Goal: Task Accomplishment & Management: Manage account settings

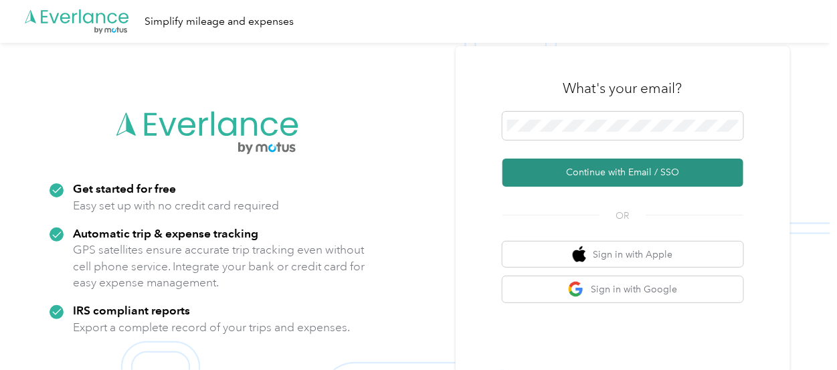
click at [637, 175] on button "Continue with Email / SSO" at bounding box center [622, 172] width 241 height 28
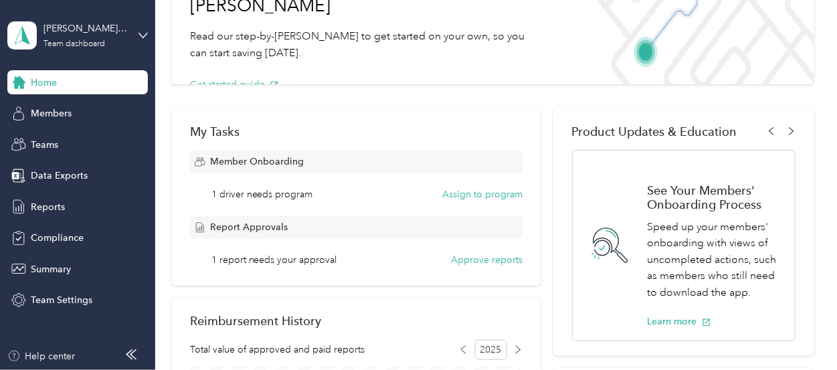
scroll to position [134, 0]
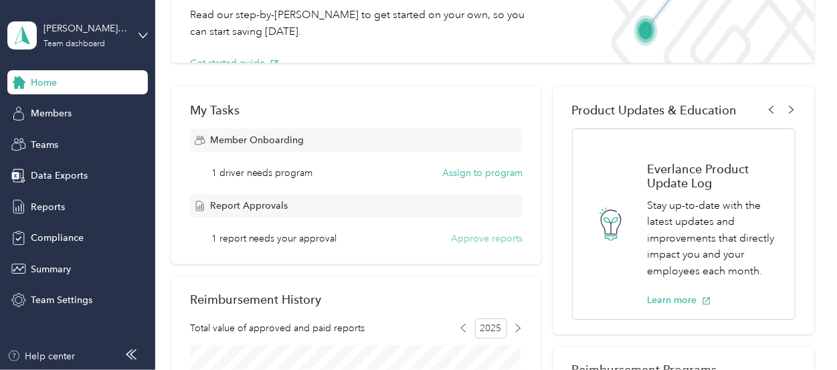
click at [470, 235] on button "Approve reports" at bounding box center [487, 238] width 72 height 14
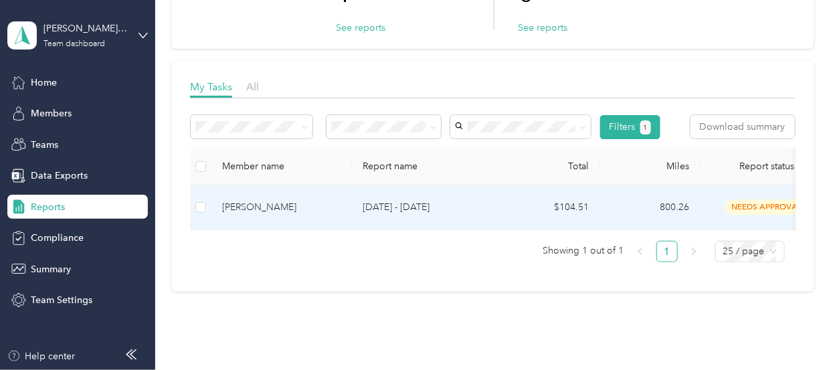
click at [509, 207] on td "$104.51" at bounding box center [549, 207] width 100 height 45
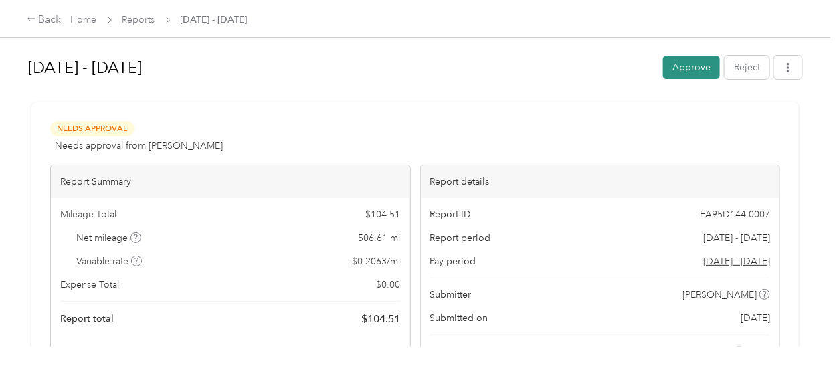
click at [676, 66] on button "Approve" at bounding box center [691, 67] width 57 height 23
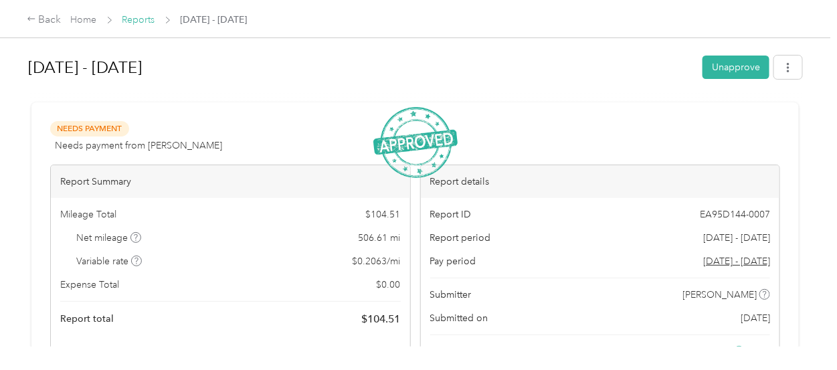
click at [147, 21] on link "Reports" at bounding box center [138, 19] width 33 height 11
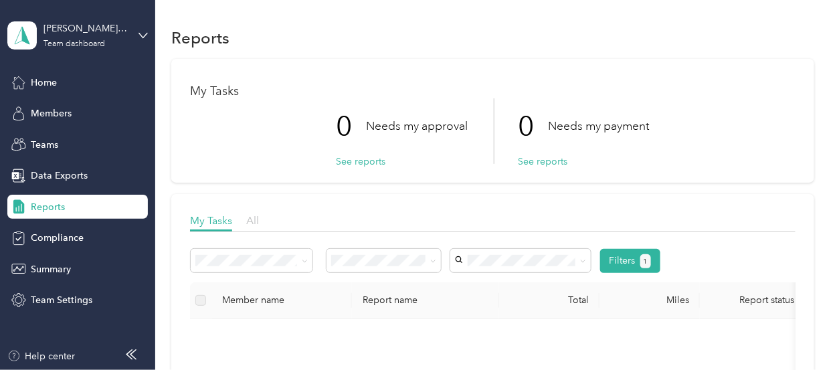
click at [247, 220] on span "All" at bounding box center [252, 220] width 13 height 13
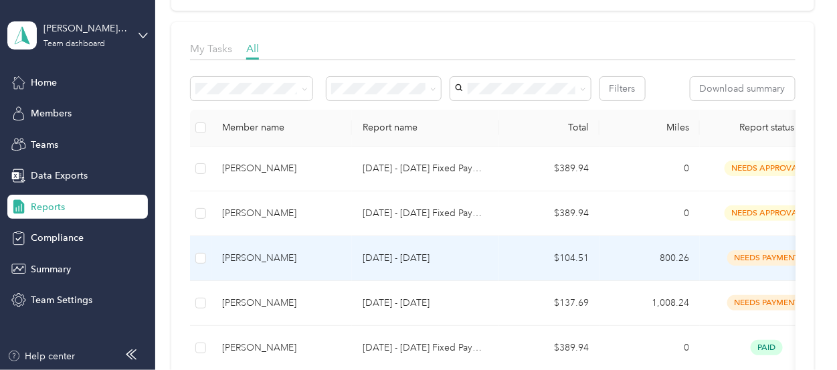
scroll to position [200, 0]
